Goal: Navigation & Orientation: Find specific page/section

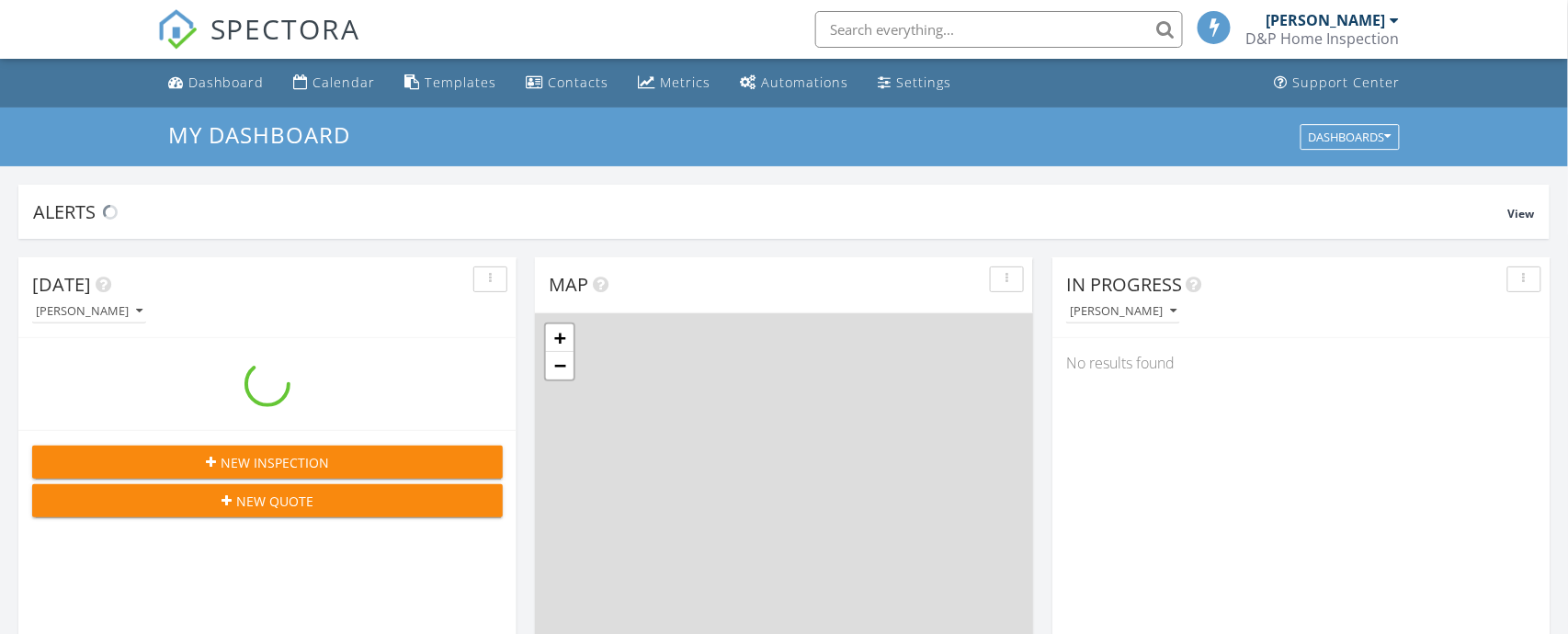
scroll to position [1673, 1569]
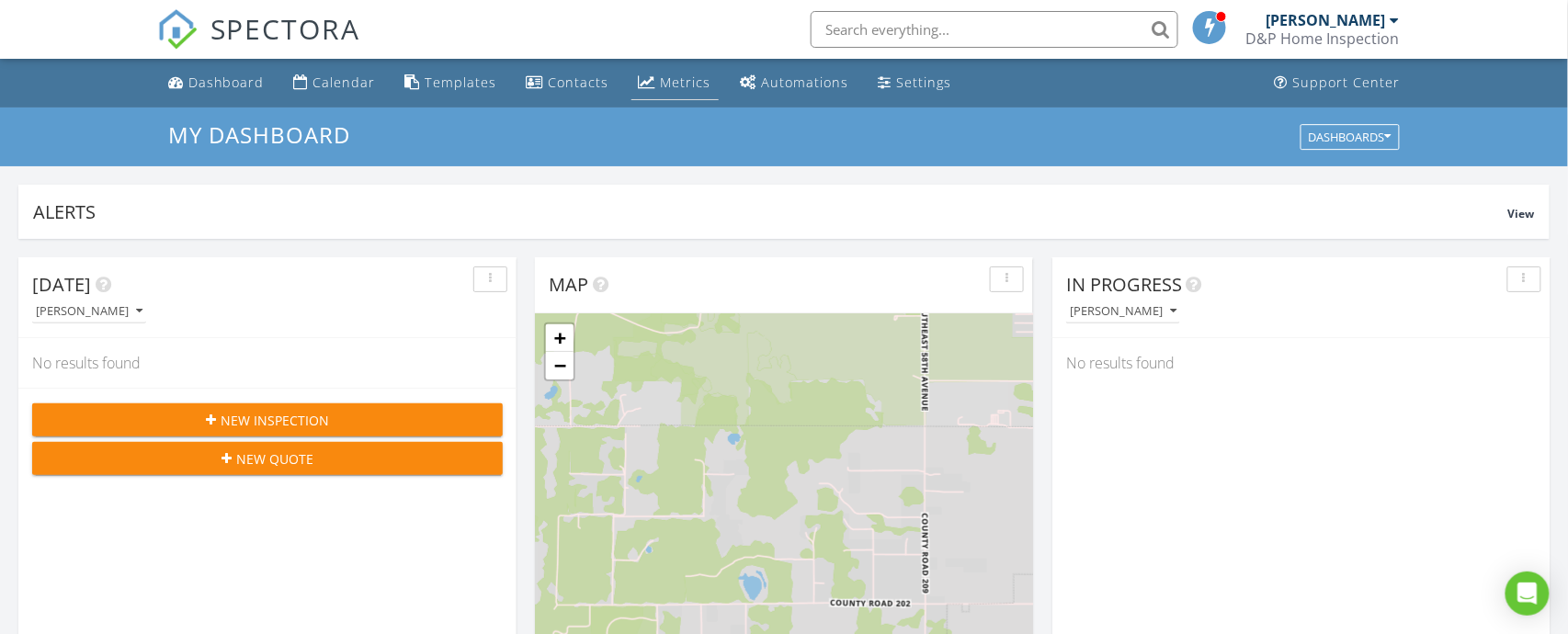
click at [675, 73] on div "Metrics" at bounding box center [686, 82] width 50 height 17
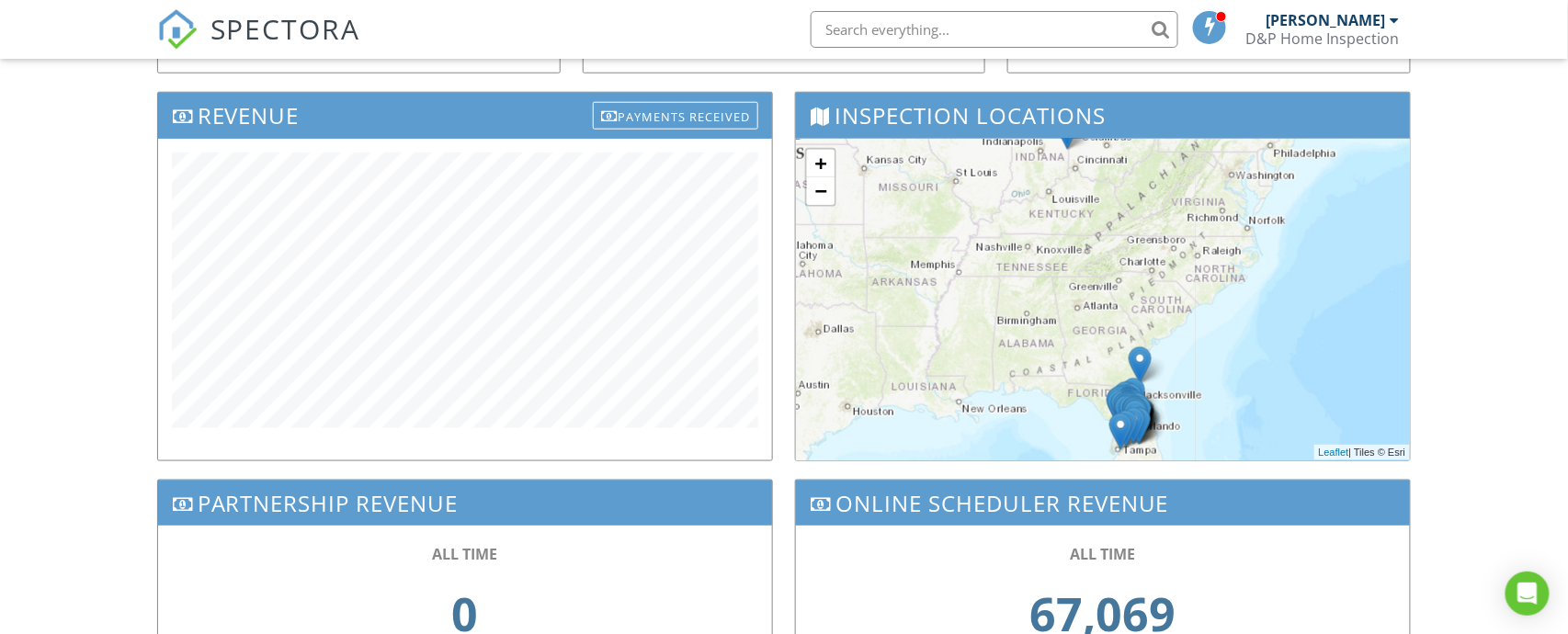
scroll to position [587, 0]
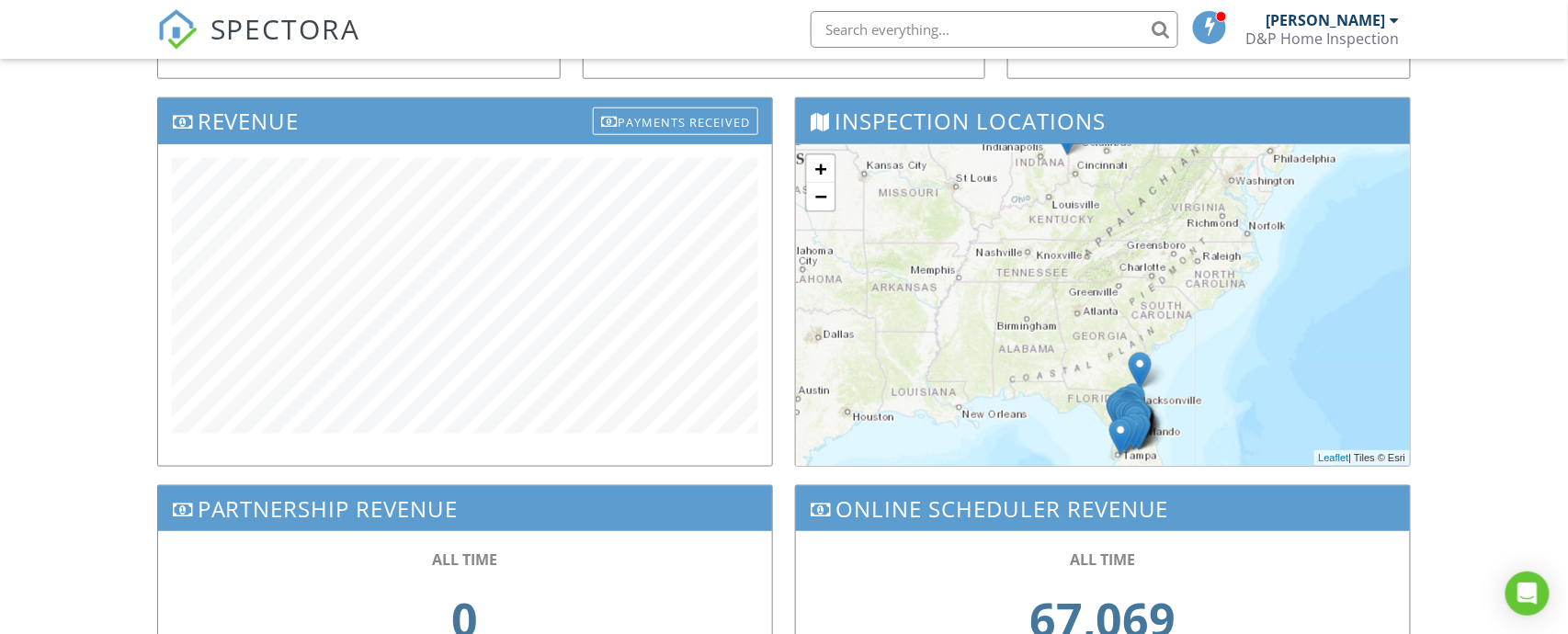
click at [1114, 425] on img at bounding box center [1120, 437] width 23 height 38
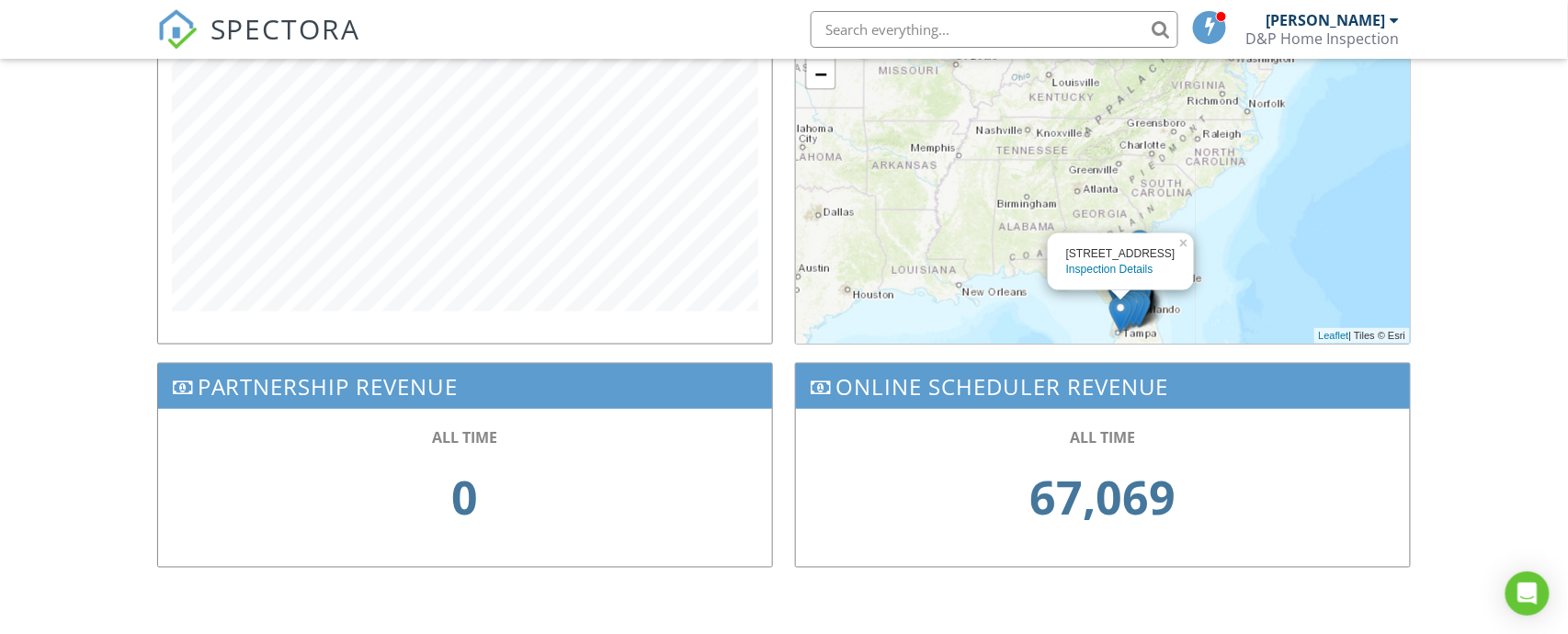
scroll to position [0, 0]
